Goal: Information Seeking & Learning: Learn about a topic

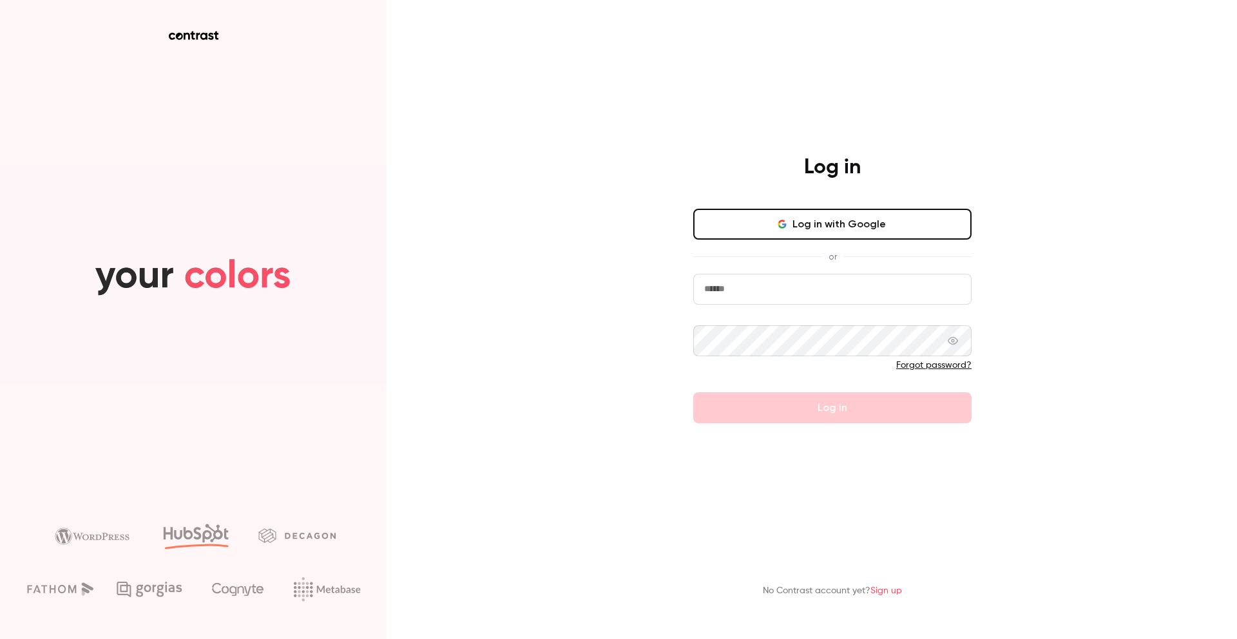
click at [748, 222] on button "Log in with Google" at bounding box center [832, 224] width 278 height 31
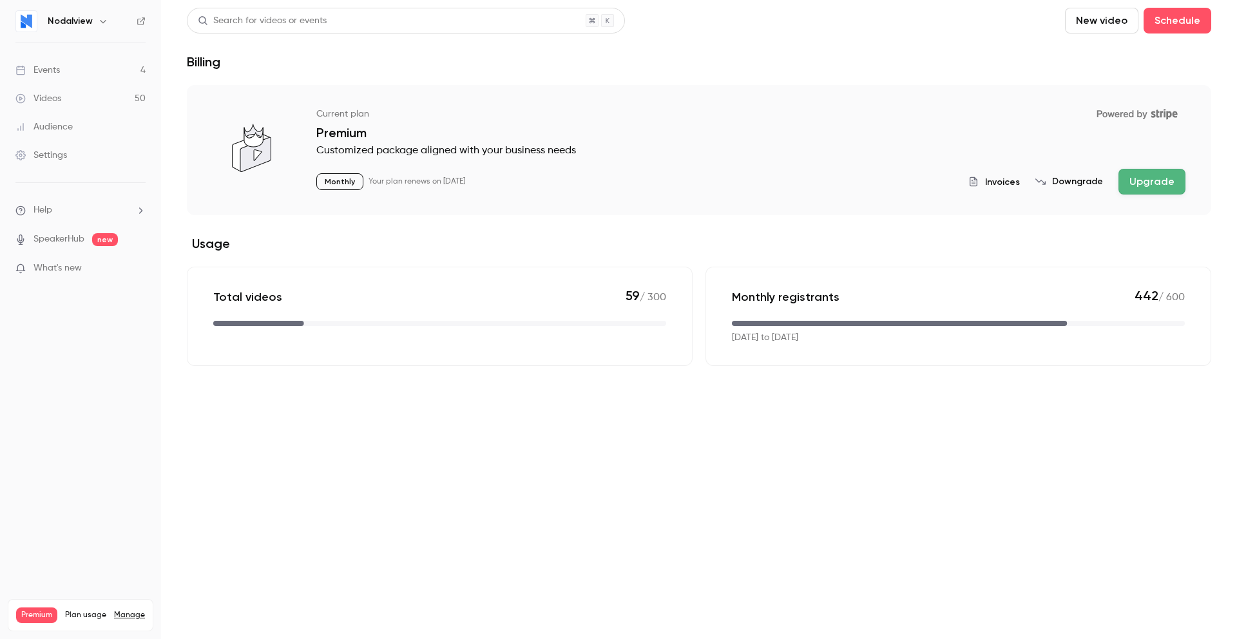
click at [92, 101] on link "Videos 50" at bounding box center [80, 98] width 161 height 28
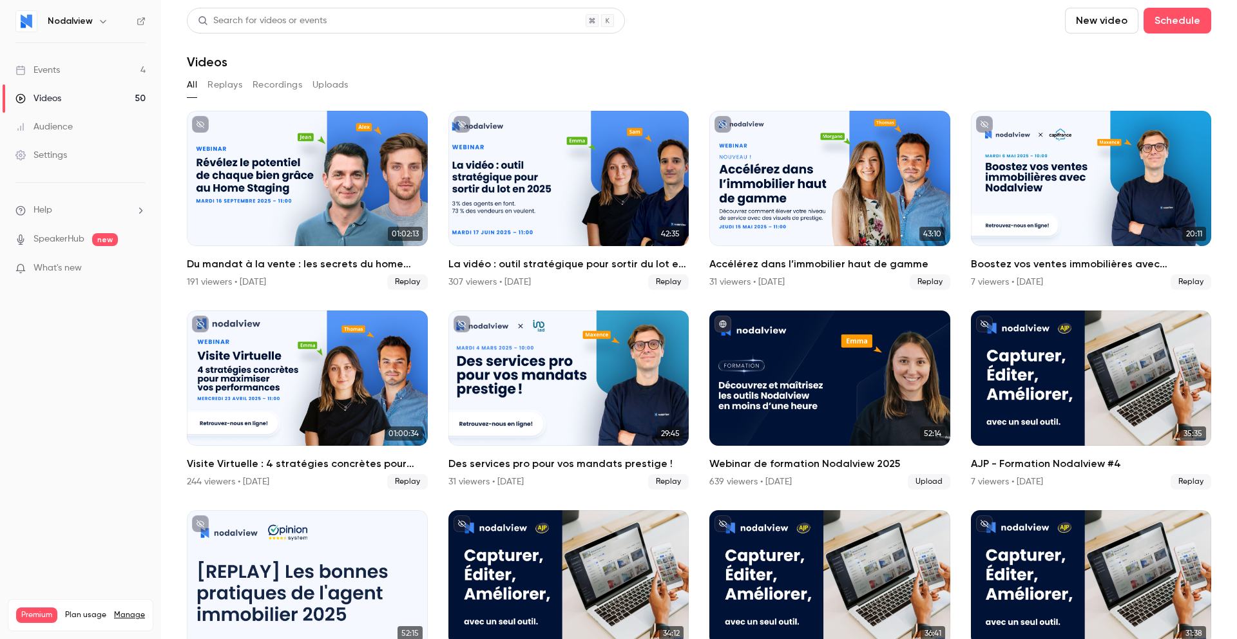
click at [232, 90] on button "Replays" at bounding box center [224, 85] width 35 height 21
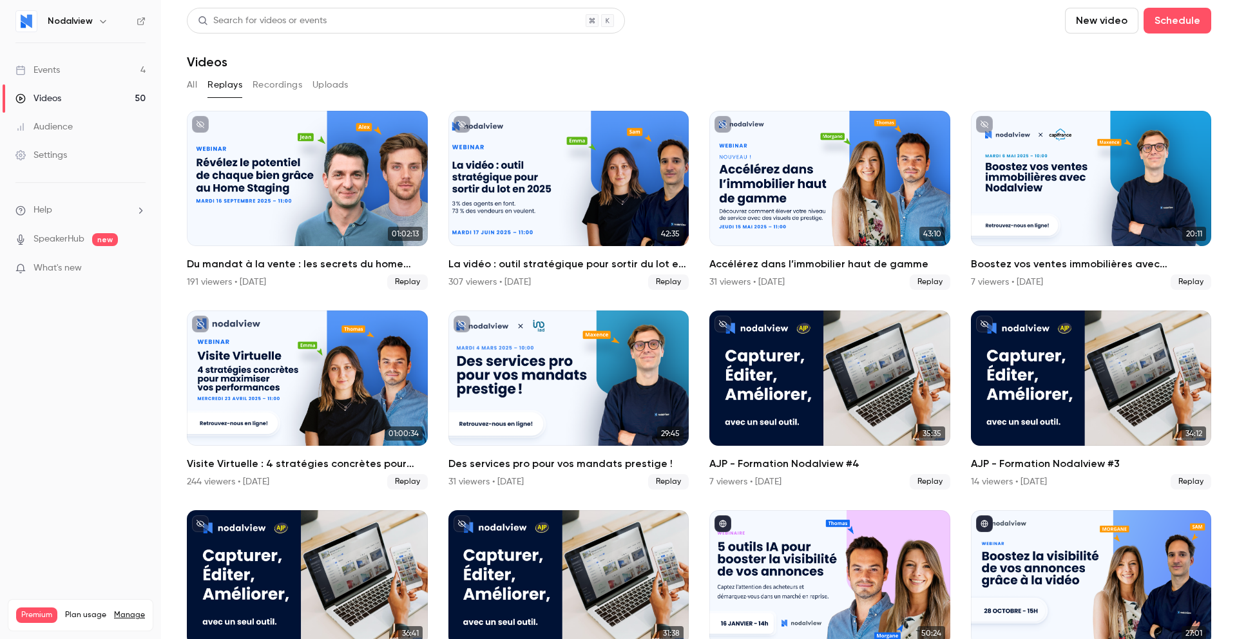
click at [329, 26] on div "Search for videos or events" at bounding box center [406, 21] width 438 height 26
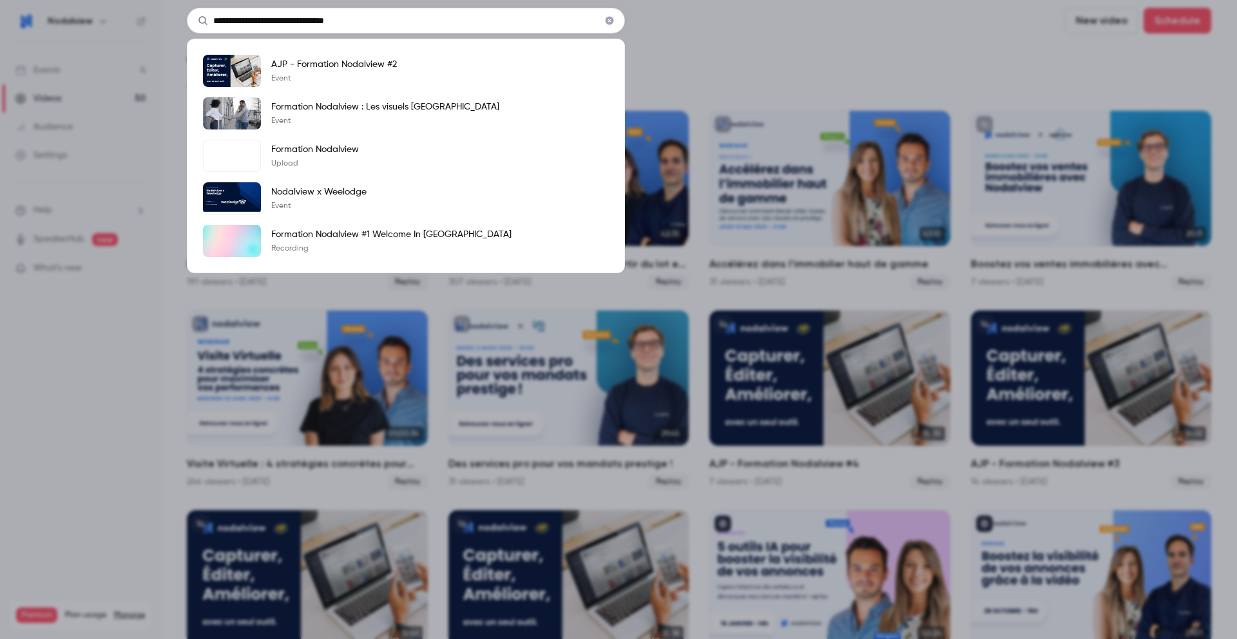
type input "**********"
click at [267, 19] on input "**********" at bounding box center [406, 21] width 438 height 26
click at [791, 41] on div "**********" at bounding box center [618, 319] width 1237 height 639
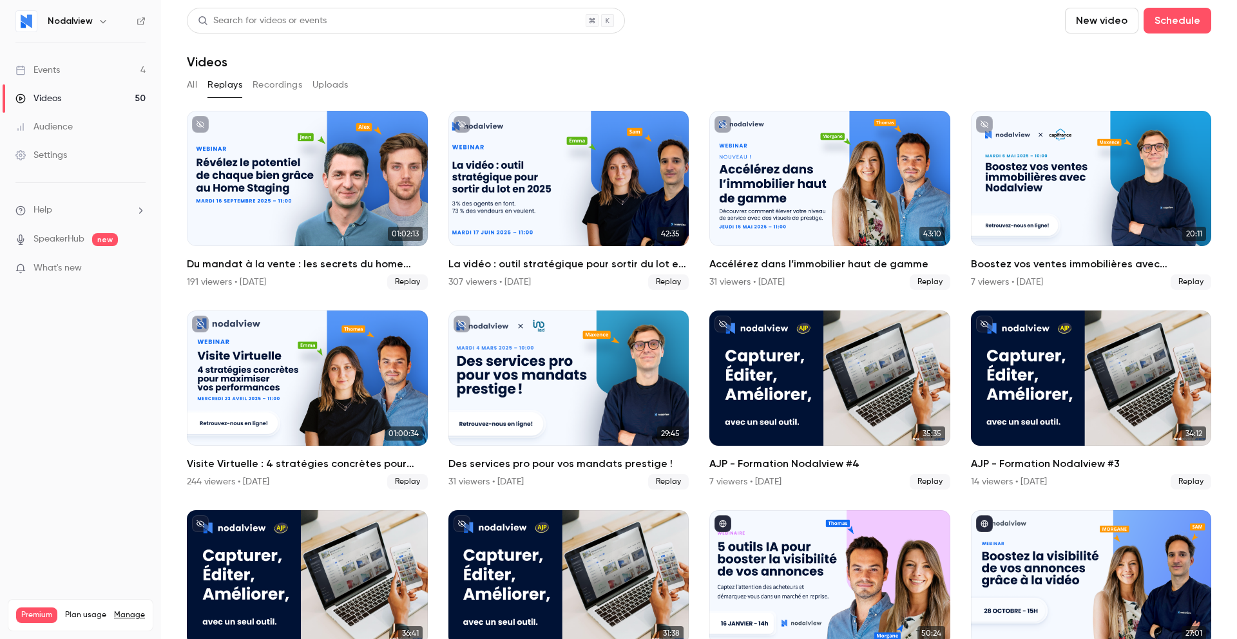
click at [81, 26] on h6 "Nodalview" at bounding box center [70, 21] width 45 height 13
click at [98, 20] on icon "button" at bounding box center [103, 21] width 10 height 10
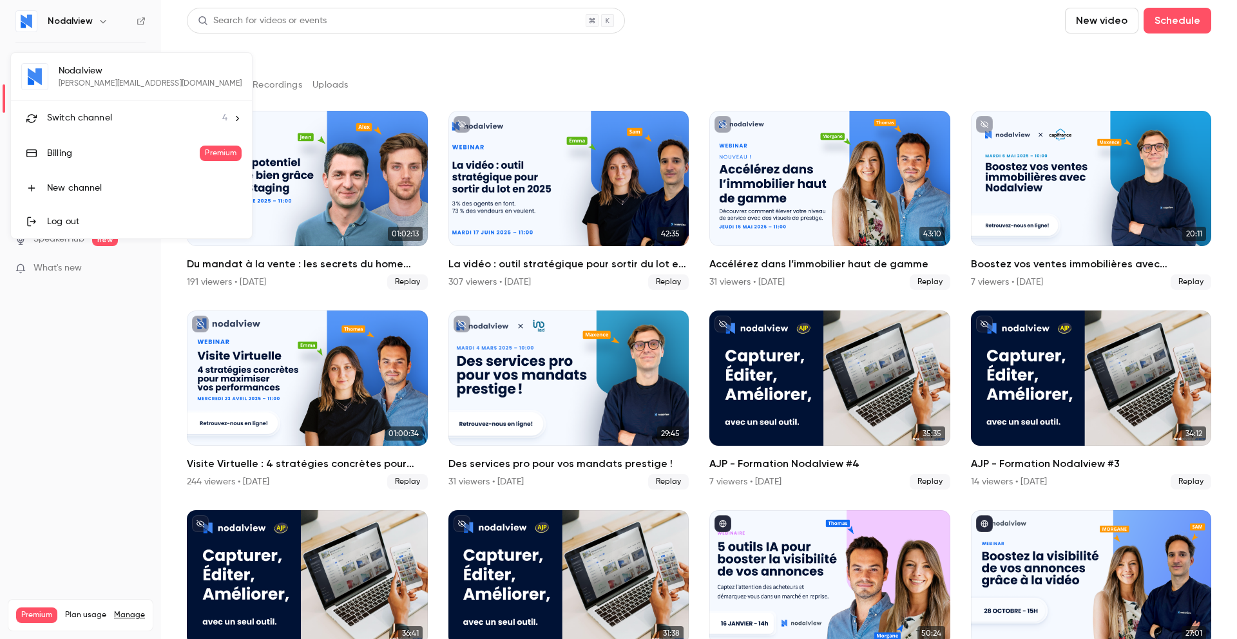
click at [98, 122] on span "Switch channel" at bounding box center [79, 118] width 65 height 14
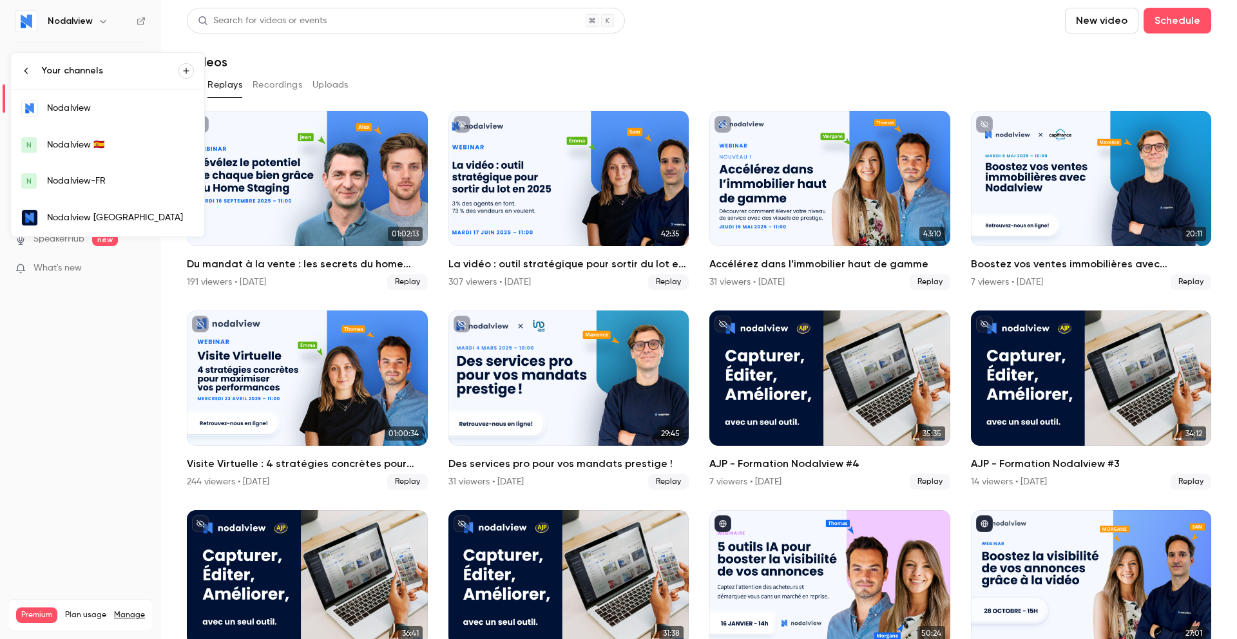
click at [98, 142] on div "Nodalview 🇪🇸" at bounding box center [120, 145] width 147 height 13
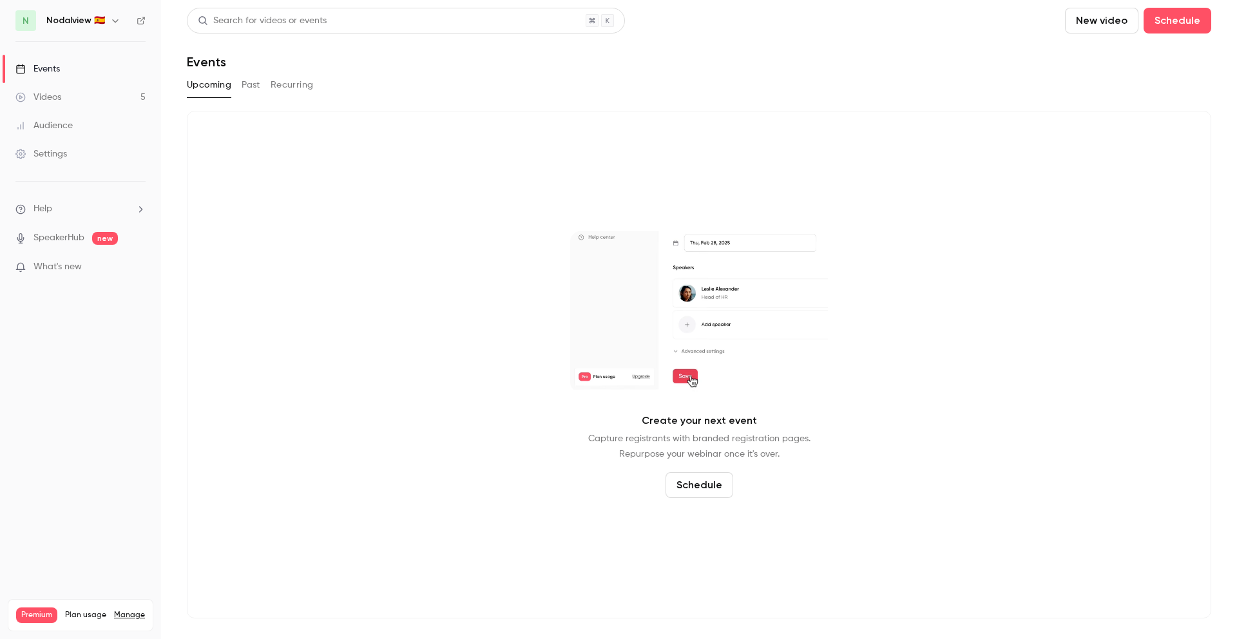
click at [115, 86] on link "Videos 5" at bounding box center [80, 97] width 161 height 28
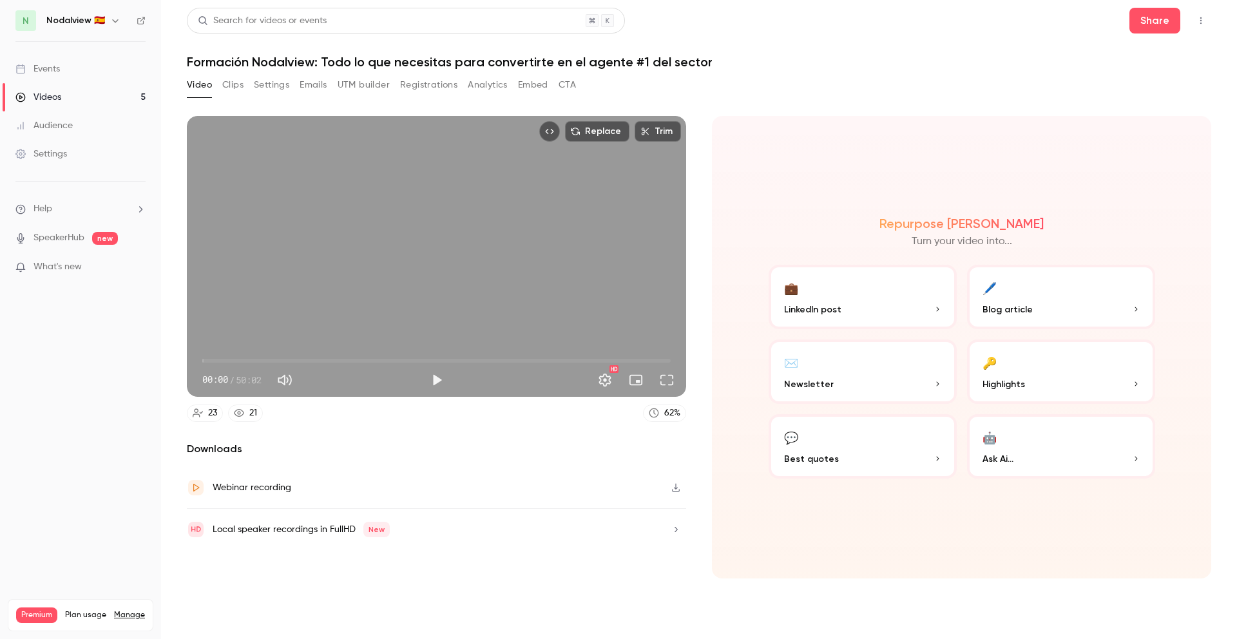
click at [360, 59] on h1 "Formación Nodalview: Todo lo que necesitas para convertirte en el agente #1 del…" at bounding box center [699, 61] width 1025 height 15
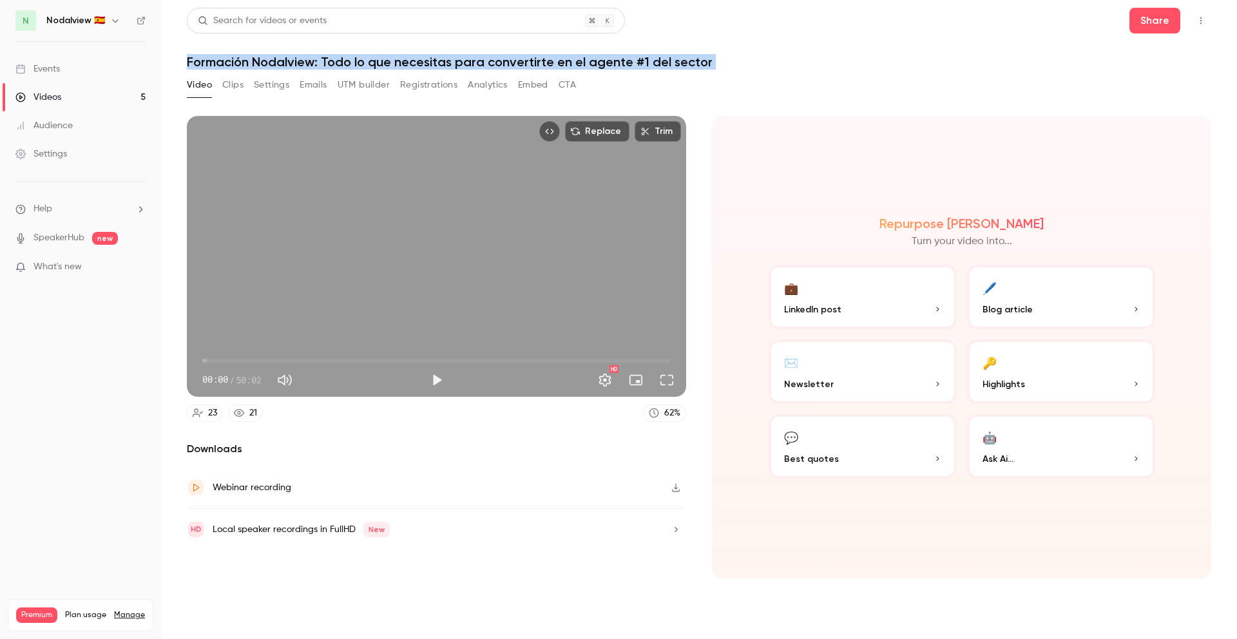
click at [360, 59] on h1 "Formación Nodalview: Todo lo que necesitas para convertirte en el agente #1 del…" at bounding box center [699, 61] width 1025 height 15
copy div "Formación Nodalview: Todo lo que necesitas para convertirte en el agente #1 del…"
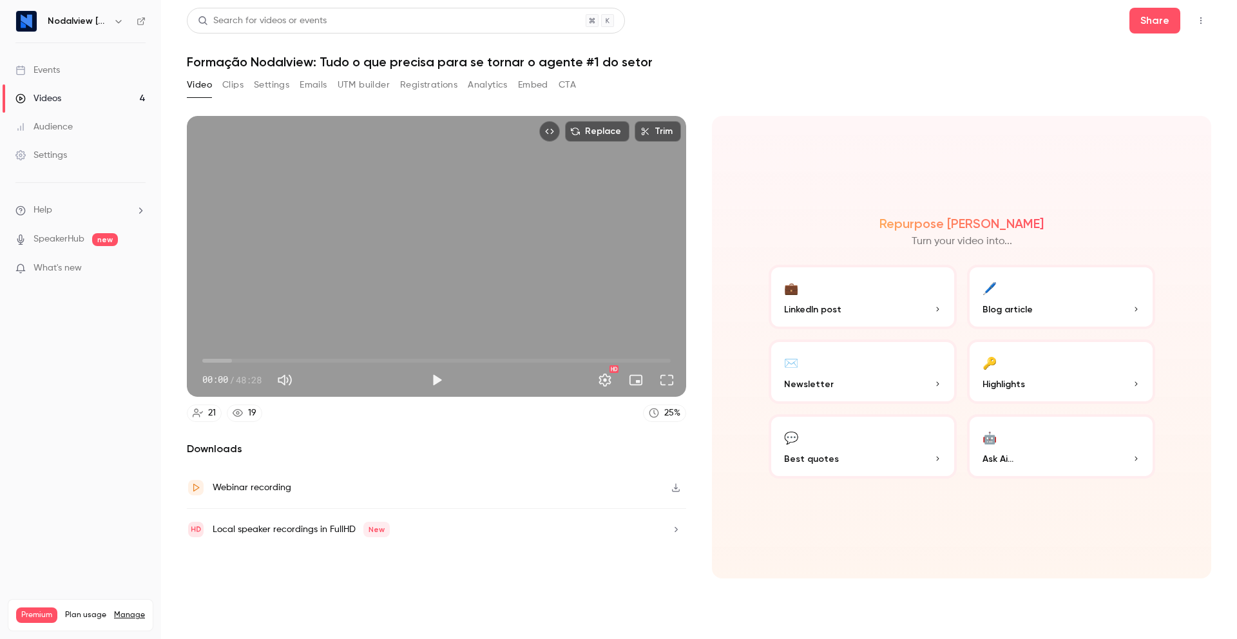
click at [408, 66] on h1 "Formação Nodalview: Tudo o que precisa para se tornar o agente #1 do setor" at bounding box center [699, 61] width 1025 height 15
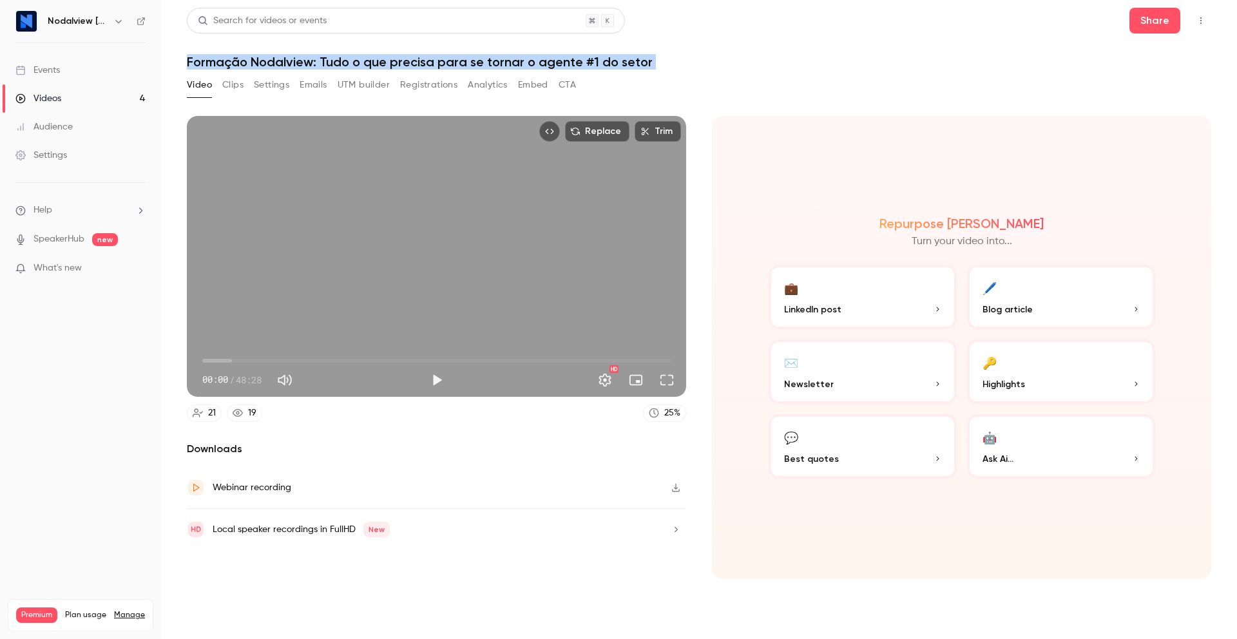
click at [408, 66] on h1 "Formação Nodalview: Tudo o que precisa para se tornar o agente #1 do setor" at bounding box center [699, 61] width 1025 height 15
copy div "Formação Nodalview: Tudo o que precisa para se tornar o agente #1 do setor Vide…"
